Goal: Task Accomplishment & Management: Complete application form

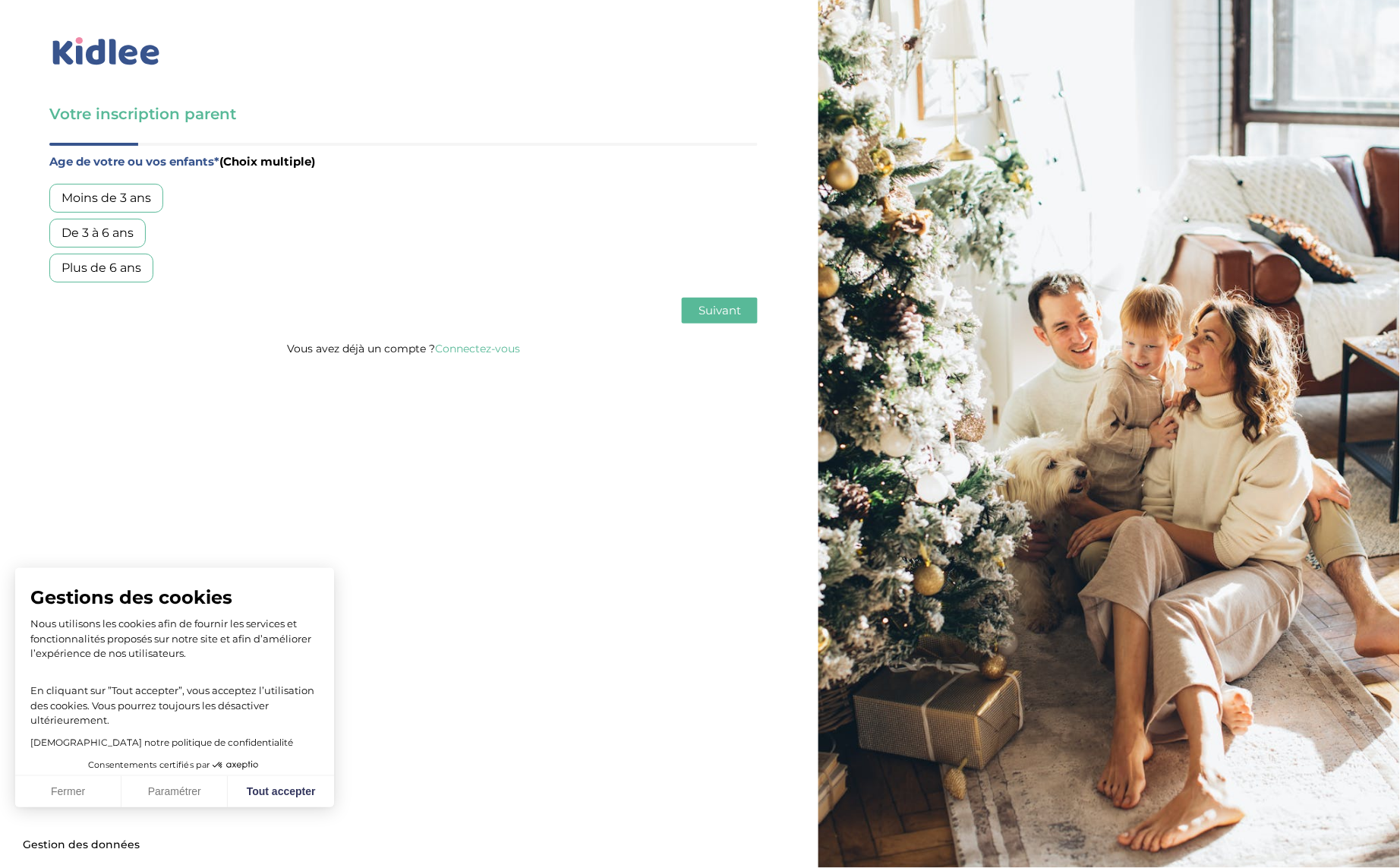
click at [79, 792] on button "Fermer" at bounding box center [68, 792] width 106 height 32
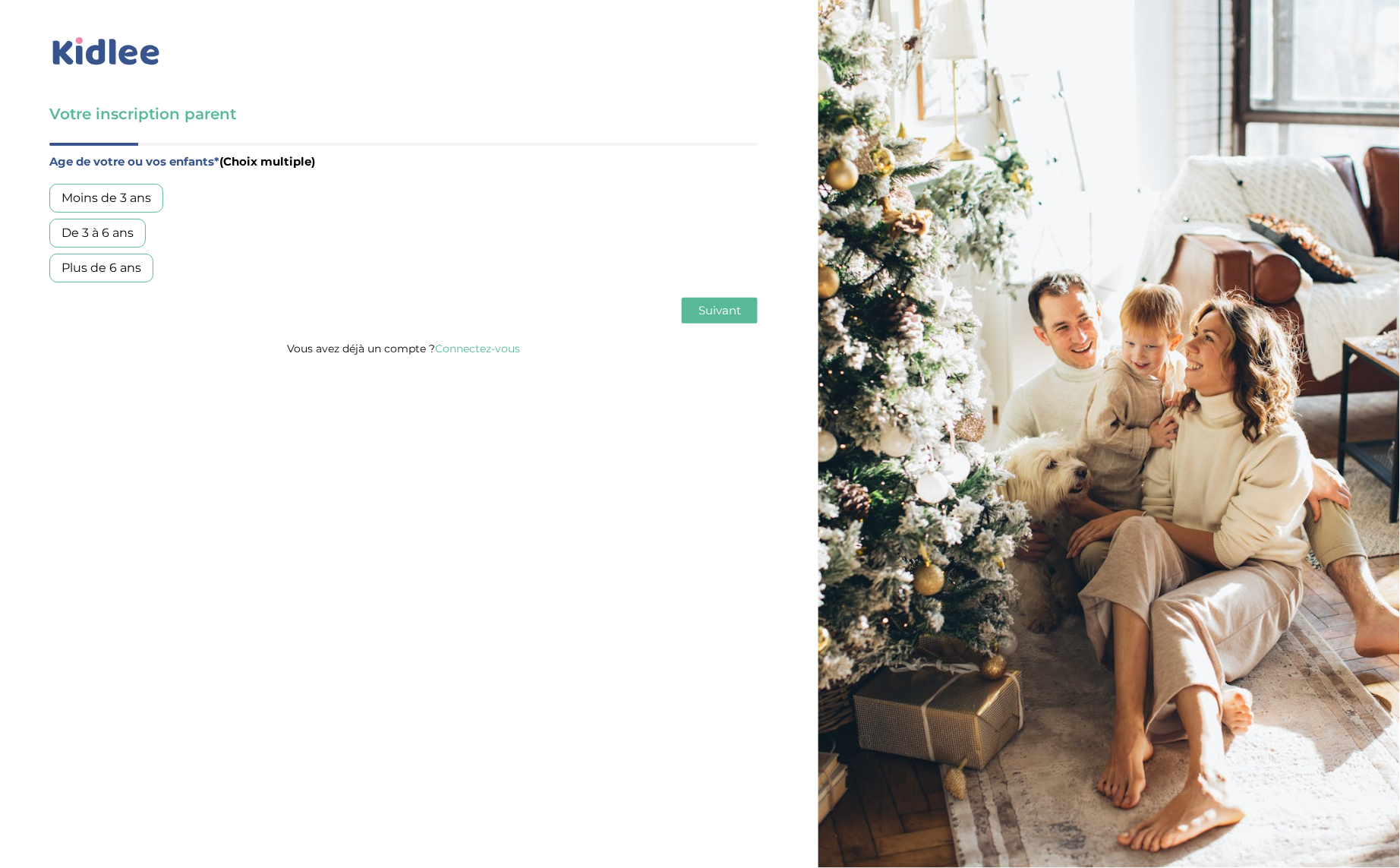
click at [713, 351] on p "Vous avez déjà un compte ? Connectez-vous" at bounding box center [403, 348] width 708 height 19
click at [621, 424] on div "Votre inscription parent Avant de poursuivre veuillez vérifier que tous les cha…" at bounding box center [700, 434] width 1423 height 868
